Goal: Task Accomplishment & Management: Manage account settings

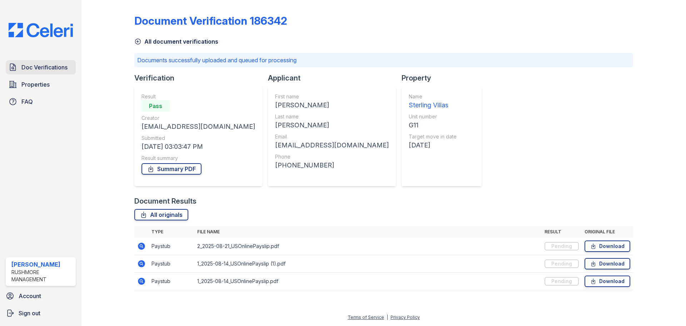
click at [39, 64] on span "Doc Verifications" at bounding box center [44, 67] width 46 height 9
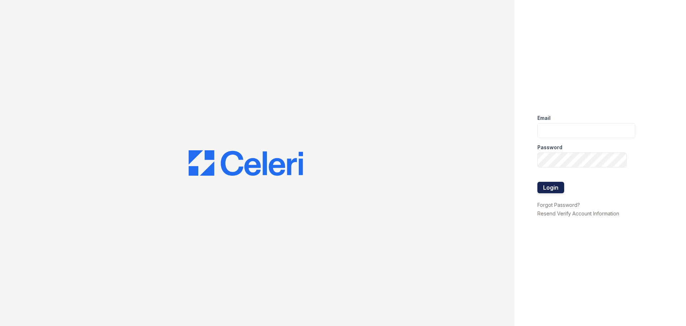
type input "[EMAIL_ADDRESS][DOMAIN_NAME]"
click at [545, 188] on button "Login" at bounding box center [551, 187] width 27 height 11
